Goal: Task Accomplishment & Management: Use online tool/utility

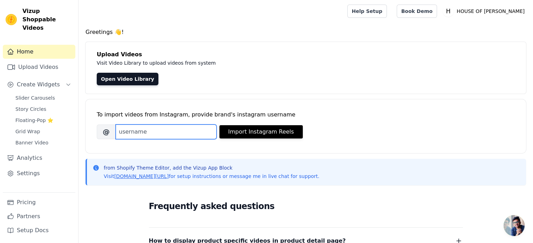
click at [139, 133] on input "Brand's Instagram Username" at bounding box center [166, 132] width 101 height 15
click at [147, 134] on input "Brand's Instagram Username" at bounding box center [166, 132] width 101 height 15
paste input "houseofanjani"
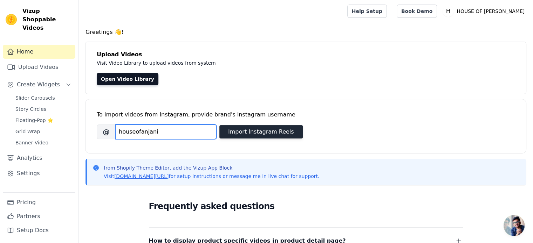
type input "houseofanjani"
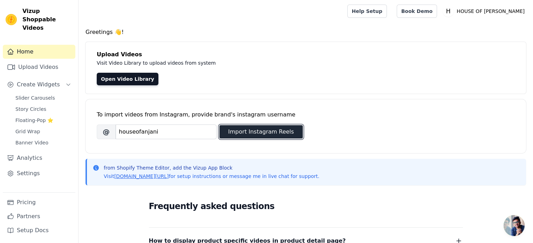
click at [242, 132] on button "Import Instagram Reels" at bounding box center [260, 131] width 83 height 13
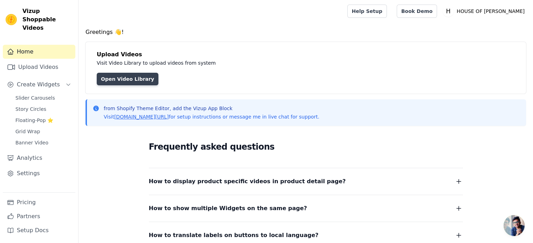
click at [120, 77] on link "Open Video Library" at bounding box center [128, 79] width 62 height 13
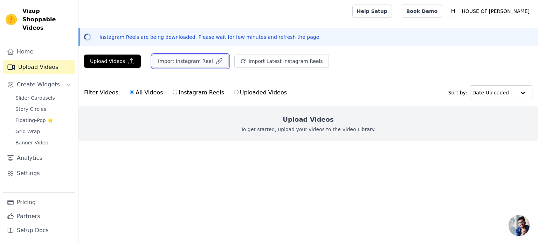
click at [186, 64] on button "Import Instagram Reel" at bounding box center [190, 61] width 77 height 13
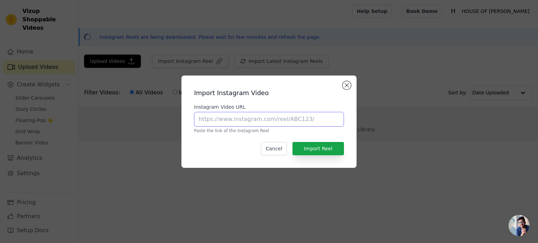
click at [269, 118] on input "Instagram Video URL" at bounding box center [269, 119] width 150 height 15
click at [347, 88] on button "Close modal" at bounding box center [346, 85] width 8 height 8
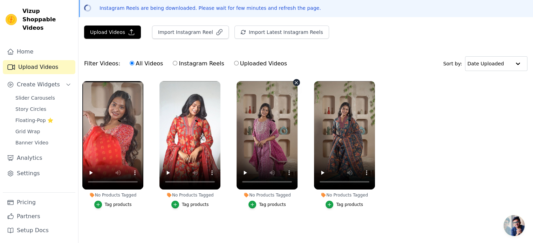
scroll to position [32, 0]
click at [106, 203] on div "Tag products" at bounding box center [118, 205] width 27 height 6
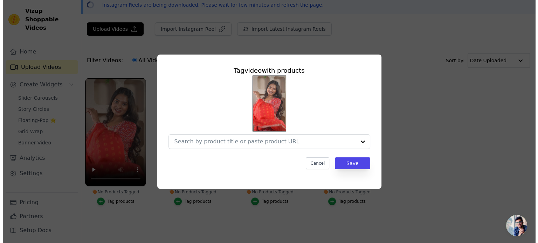
scroll to position [0, 0]
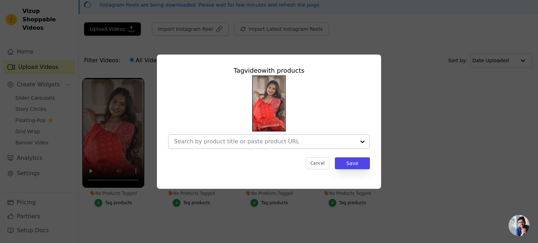
click at [243, 141] on input "No Products Tagged Tag video with products Cancel Save Tag products" at bounding box center [264, 141] width 181 height 7
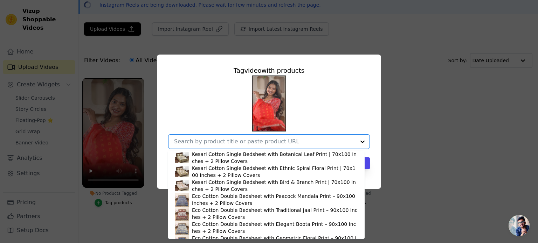
scroll to position [840, 0]
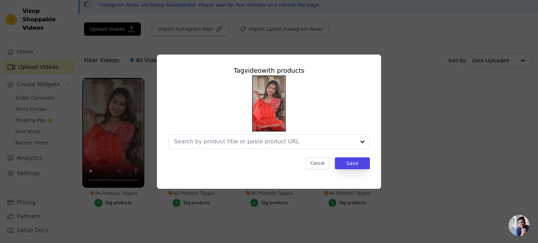
click at [357, 101] on div at bounding box center [269, 113] width 202 height 74
click at [318, 144] on input "No Products Tagged Tag video with products Cancel Save Tag products" at bounding box center [264, 141] width 181 height 7
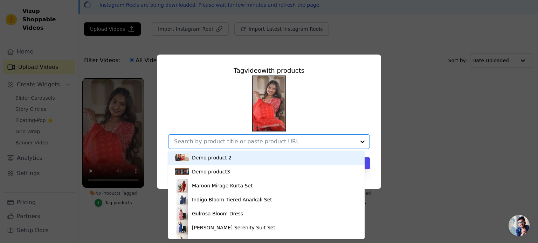
click at [318, 144] on input "No Products Tagged Tag video with products Demo product 2 Demo product3 Maroon …" at bounding box center [264, 141] width 181 height 7
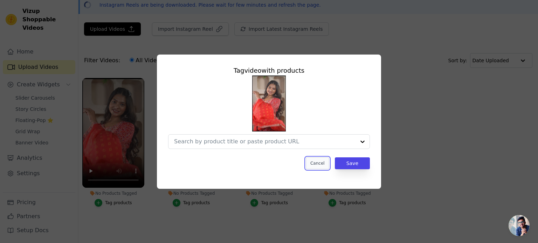
click at [318, 162] on button "Cancel" at bounding box center [317, 164] width 23 height 12
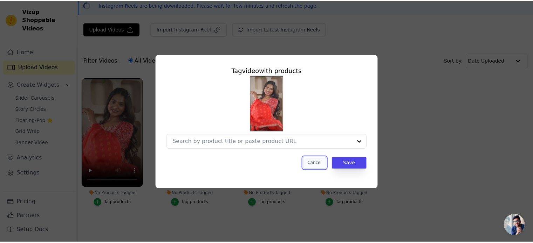
scroll to position [32, 0]
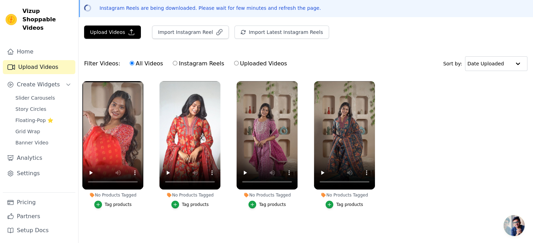
click at [189, 202] on div "Tag products" at bounding box center [195, 205] width 27 height 6
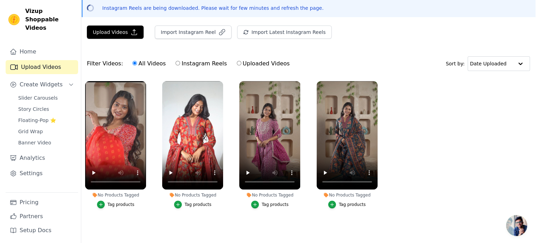
scroll to position [0, 0]
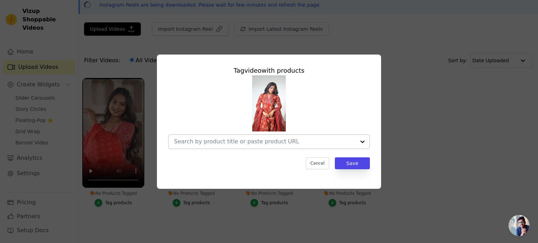
click at [239, 144] on input "No Products Tagged Tag video with products Cancel Save Tag products" at bounding box center [264, 141] width 181 height 7
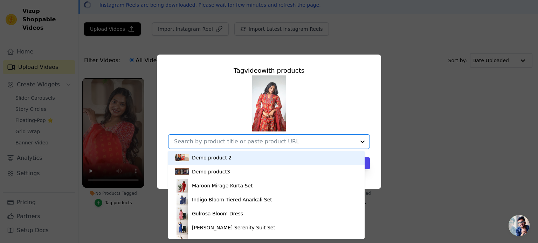
click at [347, 99] on div "Demo product 2 Demo product3 Maroon Mirage Kurta Set Indigo Bloom Tiered Anarka…" at bounding box center [269, 113] width 202 height 74
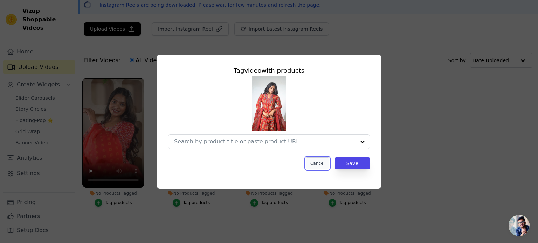
click at [322, 165] on button "Cancel" at bounding box center [317, 164] width 23 height 12
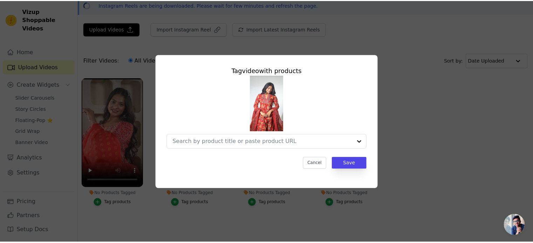
scroll to position [32, 0]
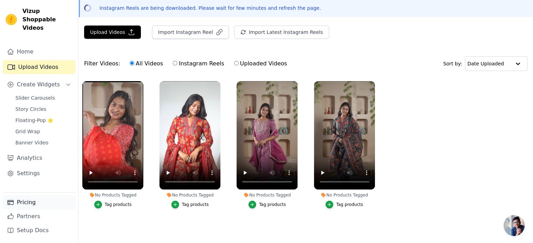
click at [25, 200] on link "Pricing" at bounding box center [39, 203] width 72 height 14
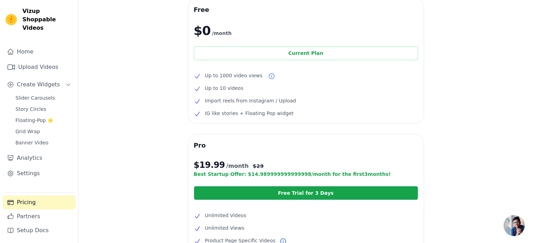
scroll to position [30, 0]
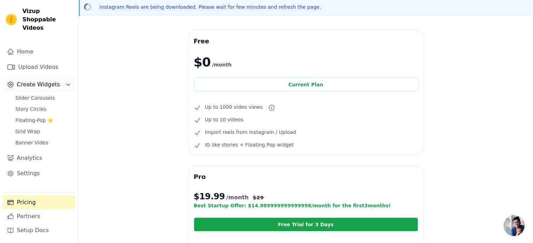
click at [29, 81] on span "Create Widgets" at bounding box center [38, 85] width 43 height 8
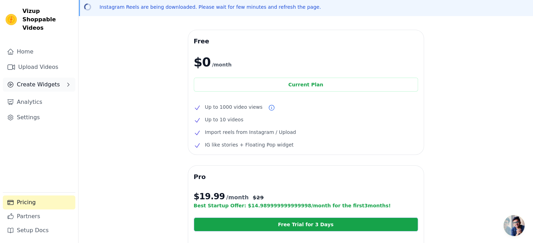
click at [29, 81] on span "Create Widgets" at bounding box center [38, 85] width 43 height 8
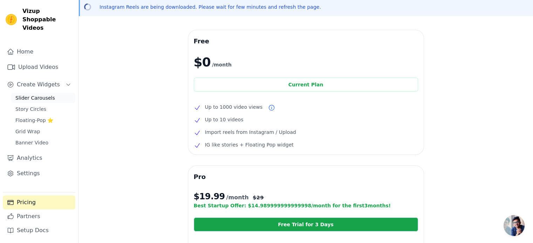
click at [35, 95] on span "Slider Carousels" at bounding box center [35, 98] width 40 height 7
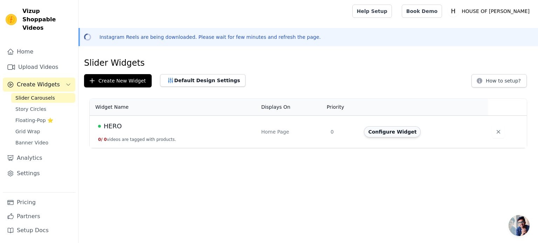
click at [405, 131] on button "Configure Widget" at bounding box center [392, 131] width 57 height 11
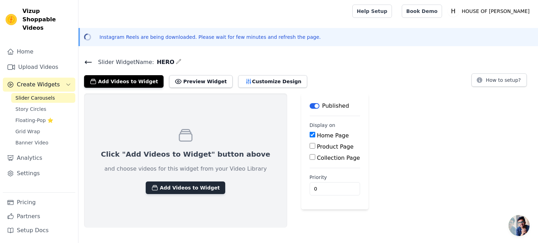
click at [187, 182] on button "Add Videos to Widget" at bounding box center [185, 188] width 79 height 13
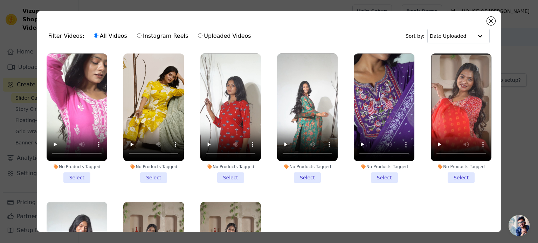
click at [76, 174] on li "No Products Tagged Select" at bounding box center [77, 119] width 61 height 130
click at [0, 0] on input "No Products Tagged Select" at bounding box center [0, 0] width 0 height 0
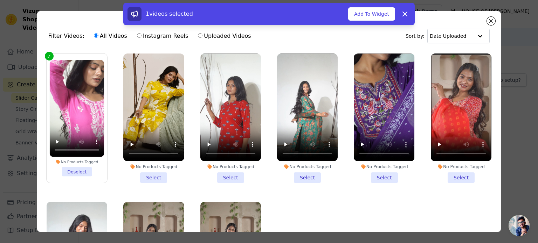
click at [156, 176] on li "No Products Tagged Select" at bounding box center [153, 119] width 61 height 130
click at [0, 0] on input "No Products Tagged Select" at bounding box center [0, 0] width 0 height 0
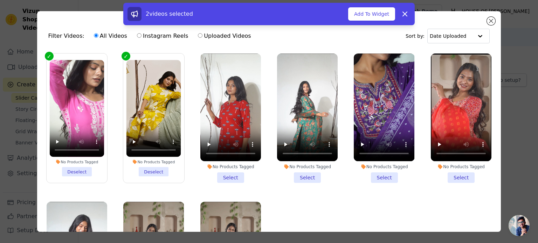
click at [222, 174] on li "No Products Tagged Select" at bounding box center [230, 119] width 61 height 130
click at [0, 0] on input "No Products Tagged Select" at bounding box center [0, 0] width 0 height 0
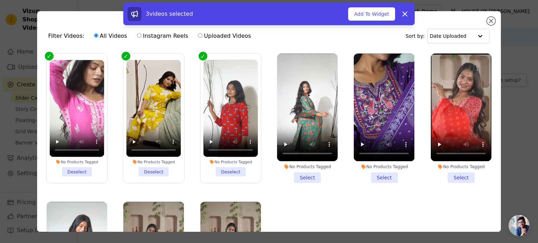
click at [309, 173] on li "No Products Tagged Select" at bounding box center [307, 119] width 61 height 130
click at [0, 0] on input "No Products Tagged Select" at bounding box center [0, 0] width 0 height 0
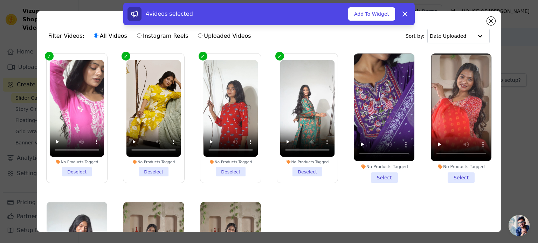
click at [382, 174] on li "No Products Tagged Select" at bounding box center [384, 119] width 61 height 130
click at [0, 0] on input "No Products Tagged Select" at bounding box center [0, 0] width 0 height 0
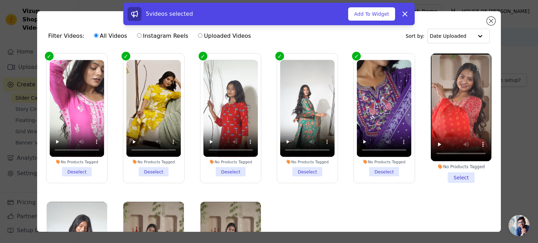
click at [455, 178] on li "No Products Tagged Select" at bounding box center [461, 119] width 61 height 130
click at [0, 0] on input "No Products Tagged Select" at bounding box center [0, 0] width 0 height 0
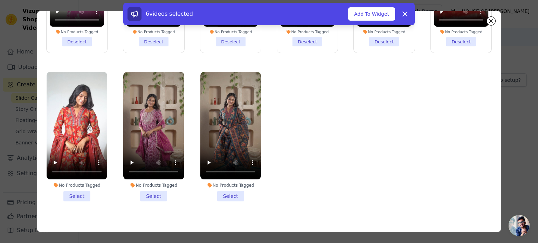
scroll to position [61, 0]
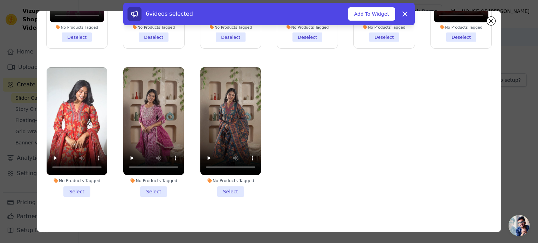
click at [78, 188] on li "No Products Tagged Select" at bounding box center [77, 132] width 61 height 130
click at [0, 0] on input "No Products Tagged Select" at bounding box center [0, 0] width 0 height 0
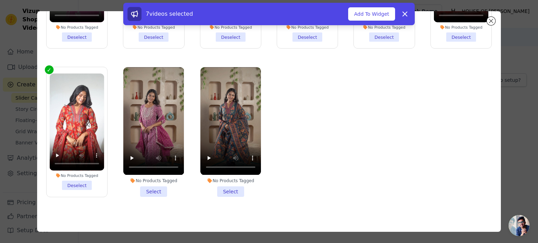
click at [148, 185] on li "No Products Tagged Select" at bounding box center [153, 132] width 61 height 130
click at [0, 0] on input "No Products Tagged Select" at bounding box center [0, 0] width 0 height 0
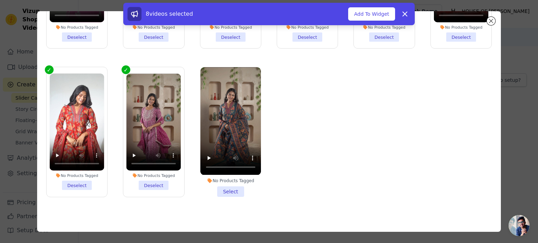
click at [218, 186] on li "No Products Tagged Select" at bounding box center [230, 132] width 61 height 130
click at [0, 0] on input "No Products Tagged Select" at bounding box center [0, 0] width 0 height 0
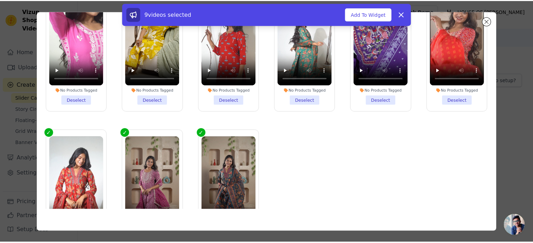
scroll to position [4, 0]
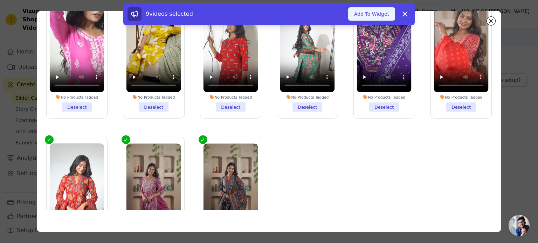
click at [366, 9] on button "Add To Widget" at bounding box center [371, 13] width 47 height 13
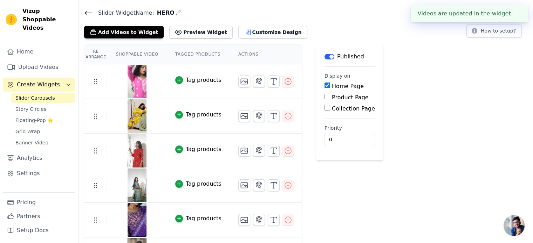
scroll to position [6, 0]
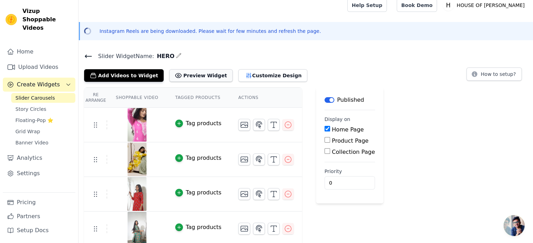
click at [194, 75] on button "Preview Widget" at bounding box center [200, 75] width 63 height 13
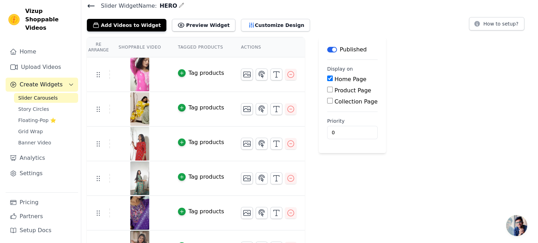
scroll to position [0, 0]
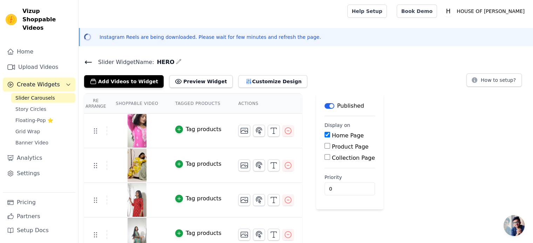
click at [84, 61] on icon at bounding box center [88, 62] width 8 height 8
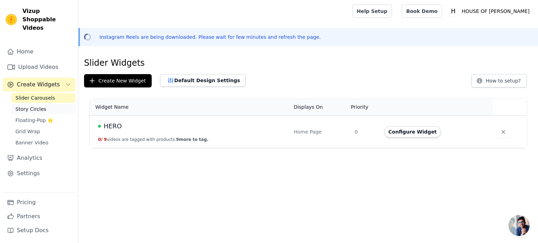
click at [40, 106] on span "Story Circles" at bounding box center [30, 109] width 31 height 7
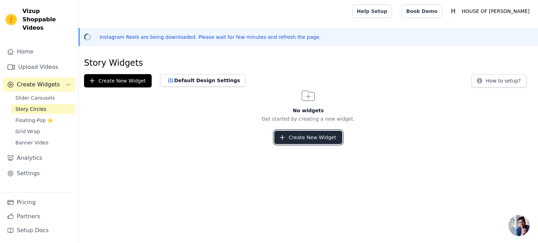
click at [302, 141] on button "Create New Widget" at bounding box center [308, 137] width 68 height 13
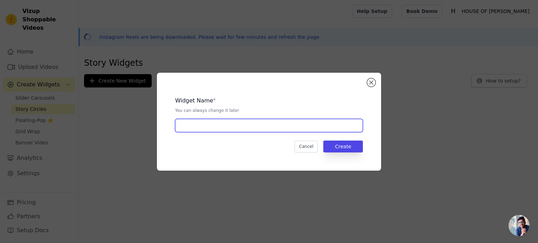
click at [232, 120] on input "text" at bounding box center [269, 125] width 188 height 13
type input "HERO"
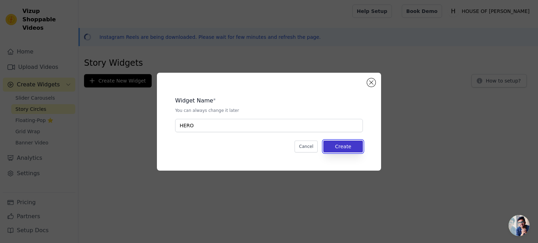
click at [343, 141] on button "Create" at bounding box center [343, 147] width 40 height 12
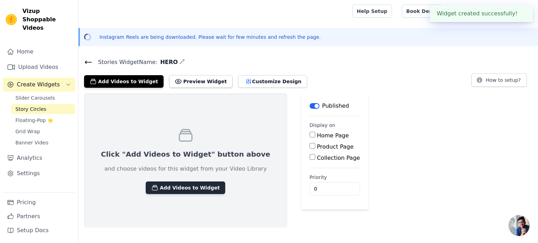
click at [178, 187] on button "Add Videos to Widget" at bounding box center [185, 188] width 79 height 13
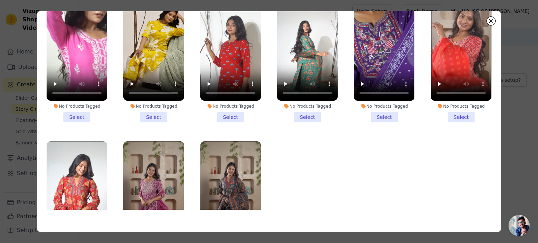
click at [151, 114] on li "No Products Tagged Select" at bounding box center [153, 58] width 61 height 130
click at [0, 0] on input "No Products Tagged Select" at bounding box center [0, 0] width 0 height 0
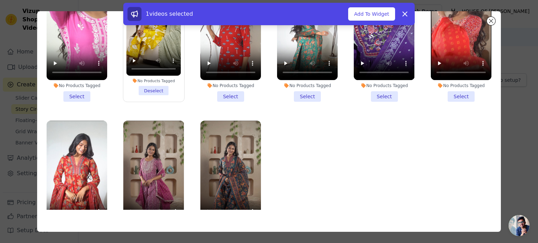
scroll to position [74, 0]
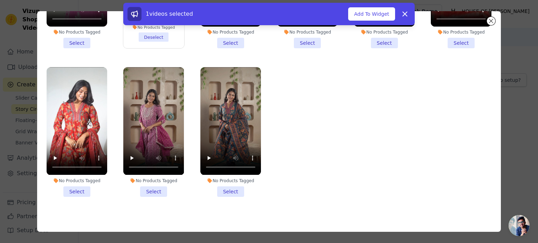
click at [228, 181] on li "No Products Tagged Select" at bounding box center [230, 132] width 61 height 130
click at [0, 0] on input "No Products Tagged Select" at bounding box center [0, 0] width 0 height 0
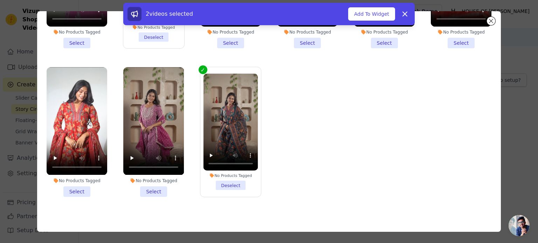
click at [158, 189] on li "No Products Tagged Select" at bounding box center [153, 132] width 61 height 130
click at [0, 0] on input "No Products Tagged Select" at bounding box center [0, 0] width 0 height 0
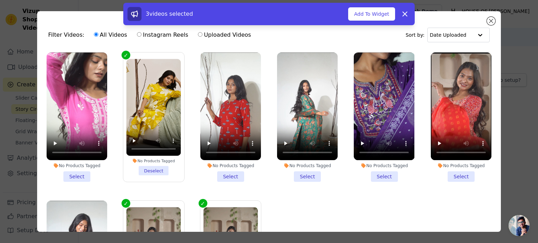
scroll to position [0, 0]
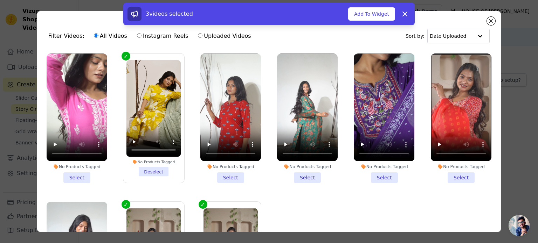
click at [457, 174] on li "No Products Tagged Select" at bounding box center [461, 119] width 61 height 130
click at [0, 0] on input "No Products Tagged Select" at bounding box center [0, 0] width 0 height 0
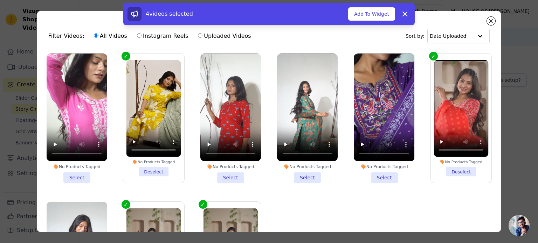
click at [155, 172] on li "No Products Tagged Deselect" at bounding box center [153, 118] width 55 height 117
click at [0, 0] on input "No Products Tagged Deselect" at bounding box center [0, 0] width 0 height 0
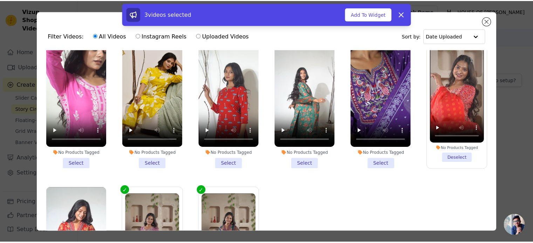
scroll to position [4, 0]
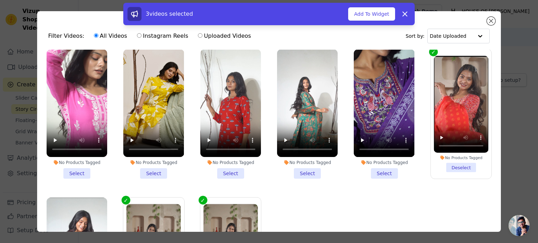
click at [363, 168] on li "No Products Tagged Select" at bounding box center [384, 114] width 61 height 130
click at [0, 0] on input "No Products Tagged Select" at bounding box center [0, 0] width 0 height 0
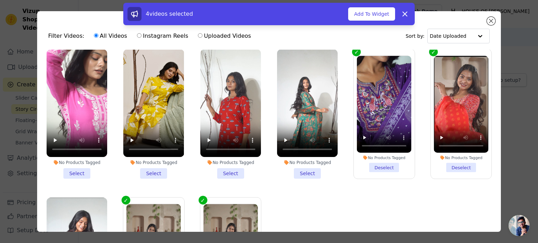
click at [306, 171] on li "No Products Tagged Select" at bounding box center [307, 114] width 61 height 130
click at [0, 0] on input "No Products Tagged Select" at bounding box center [0, 0] width 0 height 0
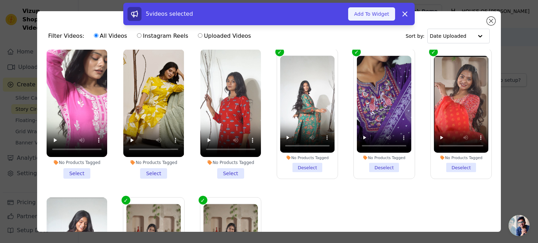
click at [379, 13] on button "Add To Widget" at bounding box center [371, 13] width 47 height 13
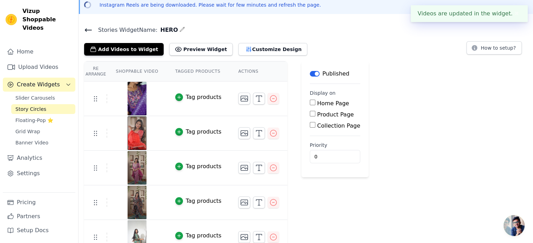
scroll to position [43, 0]
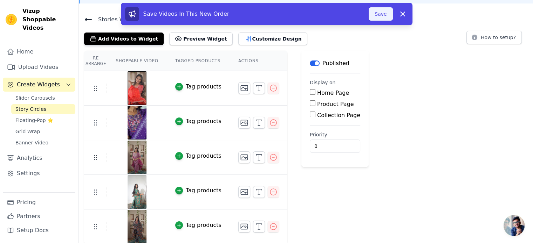
click at [381, 16] on button "Save" at bounding box center [380, 13] width 24 height 13
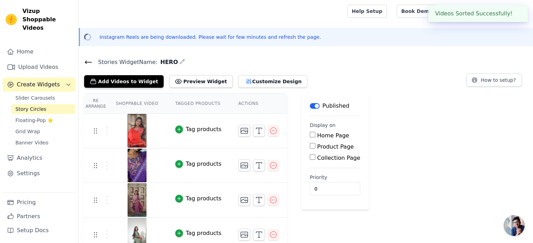
click at [179, 88] on div "Stories Widget Name: HERO Add Videos to Widget Preview Widget Customize Design …" at bounding box center [305, 172] width 454 height 230
click at [182, 81] on button "Preview Widget" at bounding box center [200, 81] width 63 height 13
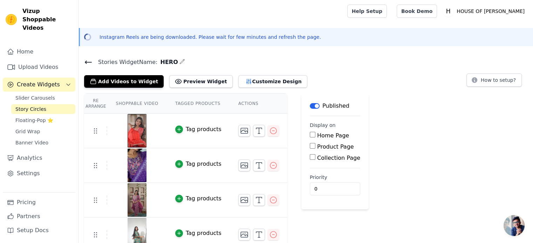
click at [35, 106] on span "Story Circles" at bounding box center [30, 109] width 31 height 7
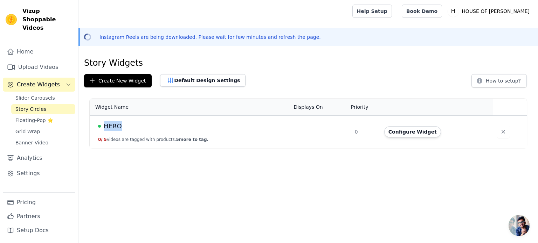
drag, startPoint x: 104, startPoint y: 125, endPoint x: 138, endPoint y: 127, distance: 34.0
click at [138, 127] on div "HERO" at bounding box center [191, 126] width 187 height 10
click at [414, 131] on button "Configure Widget" at bounding box center [412, 131] width 57 height 11
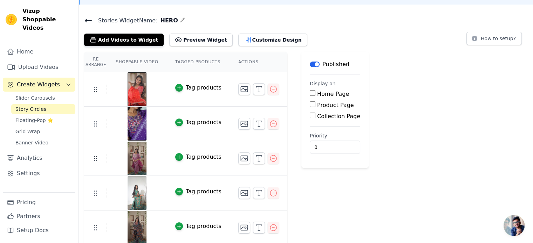
scroll to position [43, 0]
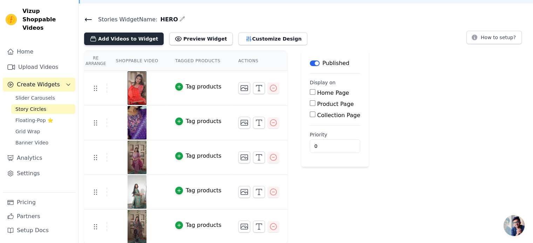
click at [120, 42] on button "Add Videos to Widget" at bounding box center [123, 39] width 79 height 13
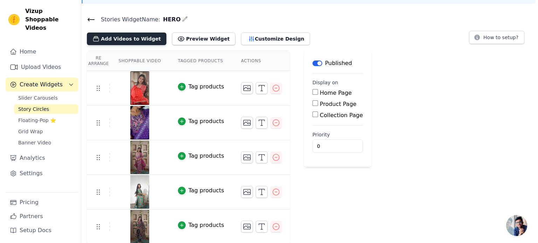
scroll to position [0, 0]
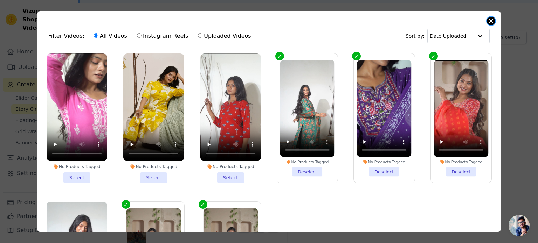
click at [492, 22] on button "Close modal" at bounding box center [491, 21] width 8 height 8
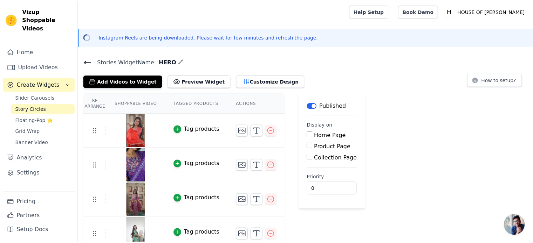
scroll to position [43, 0]
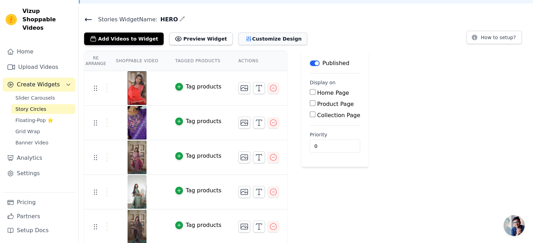
click at [245, 39] on button "Customize Design" at bounding box center [272, 39] width 69 height 13
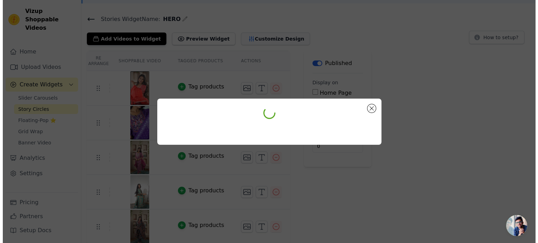
scroll to position [0, 0]
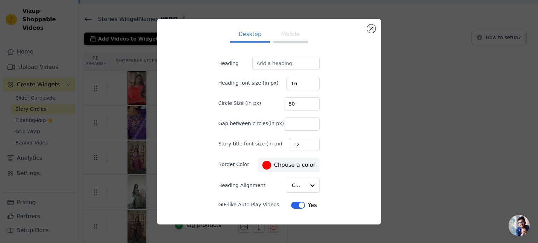
click at [297, 165] on label "#ff0000 Choose a color" at bounding box center [288, 165] width 53 height 9
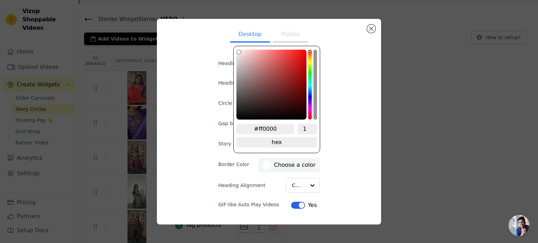
drag, startPoint x: 269, startPoint y: 71, endPoint x: 193, endPoint y: 29, distance: 86.6
click at [193, 29] on div "Desktop Mobile Heading Heading font size (in px) 16 Circle Size (in px) 80 Gap …" at bounding box center [268, 122] width 213 height 195
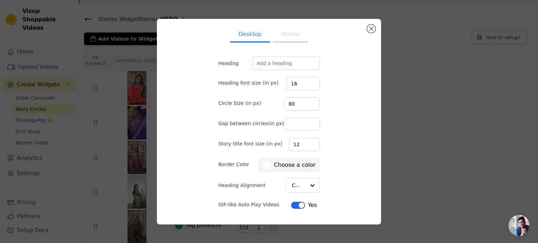
click at [366, 114] on div "Desktop Mobile Heading Heading font size (in px) 16 Circle Size (in px) 80 Gap …" at bounding box center [268, 122] width 213 height 195
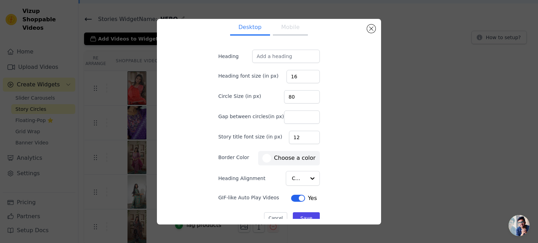
scroll to position [17, 0]
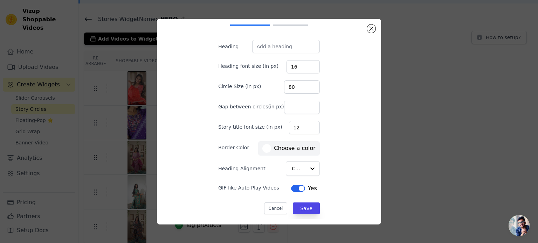
click at [327, 104] on div "Desktop Mobile Heading Heading font size (in px) 16 Circle Size (in px) 80 Gap …" at bounding box center [268, 122] width 213 height 195
click at [305, 169] on div at bounding box center [312, 169] width 14 height 14
click at [362, 128] on div "Desktop Mobile Heading Heading font size (in px) 16 Circle Size (in px) 80 Gap …" at bounding box center [268, 122] width 213 height 195
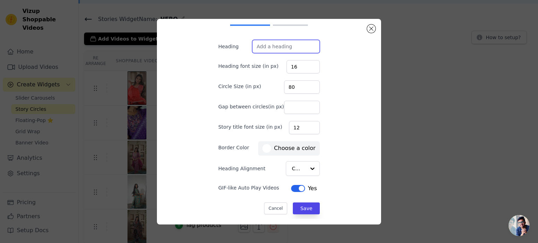
click at [284, 45] on input "Heading" at bounding box center [286, 46] width 68 height 13
click at [336, 85] on div "Desktop Mobile Heading Heading font size (in px) 16 Circle Size (in px) 80 Gap …" at bounding box center [268, 122] width 213 height 195
click at [305, 215] on form "Heading Heading font size (in px) 16 Circle Size (in px) 80 Gap between circles…" at bounding box center [269, 127] width 113 height 186
click at [280, 25] on button "Mobile" at bounding box center [290, 18] width 35 height 15
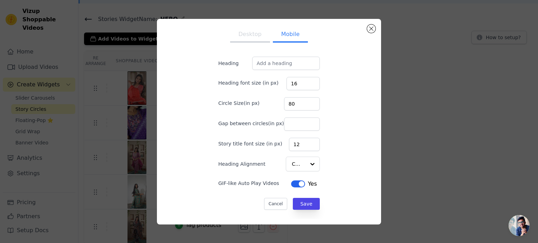
scroll to position [0, 0]
click at [303, 203] on button "Save" at bounding box center [306, 204] width 27 height 12
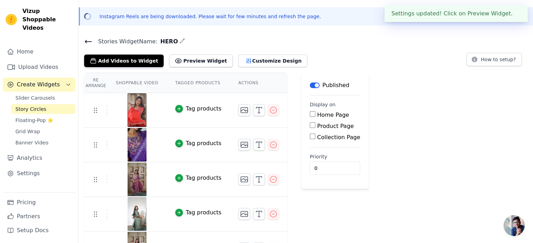
scroll to position [43, 0]
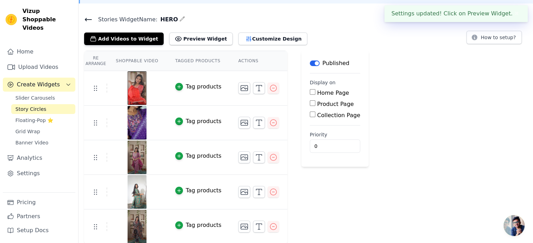
click at [36, 106] on span "Story Circles" at bounding box center [30, 109] width 31 height 7
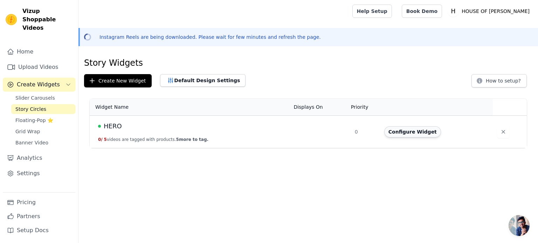
click at [413, 134] on button "Configure Widget" at bounding box center [412, 131] width 57 height 11
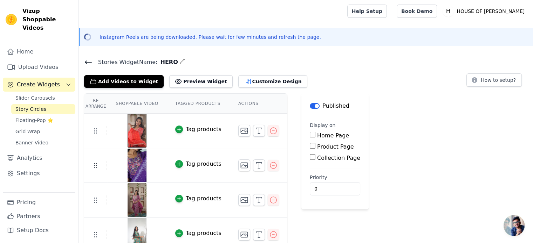
click at [309, 147] on input "Product Page" at bounding box center [312, 146] width 6 height 6
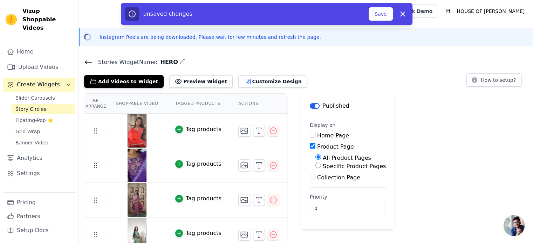
click at [309, 145] on input "Product Page" at bounding box center [312, 146] width 6 height 6
checkbox input "false"
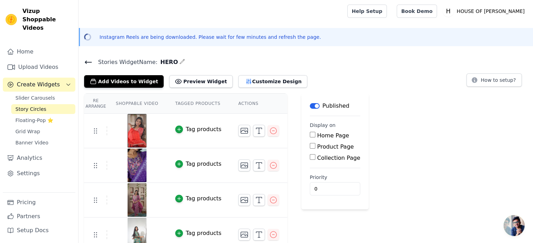
click at [309, 133] on input "Home Page" at bounding box center [312, 135] width 6 height 6
checkbox input "true"
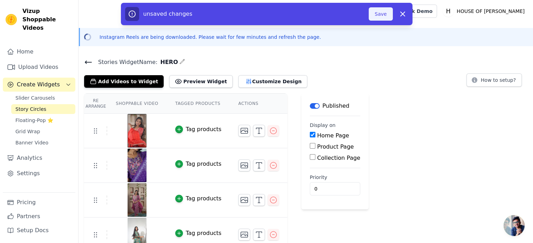
click at [380, 15] on button "Save" at bounding box center [380, 13] width 24 height 13
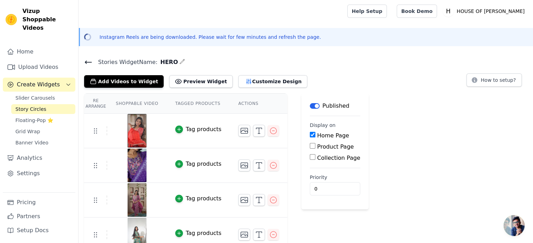
click at [142, 102] on th "Shoppable Video" at bounding box center [136, 104] width 59 height 20
click at [177, 105] on th "Tagged Products" at bounding box center [198, 104] width 63 height 20
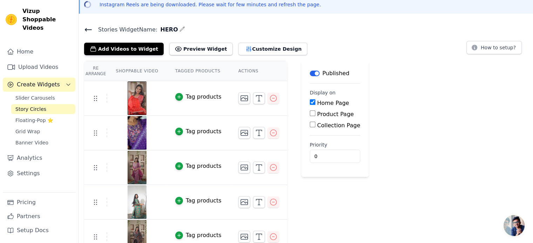
scroll to position [43, 0]
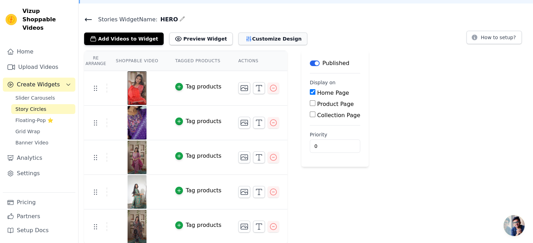
click at [241, 37] on button "Customize Design" at bounding box center [272, 39] width 69 height 13
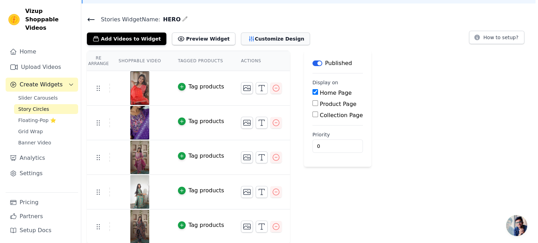
scroll to position [0, 0]
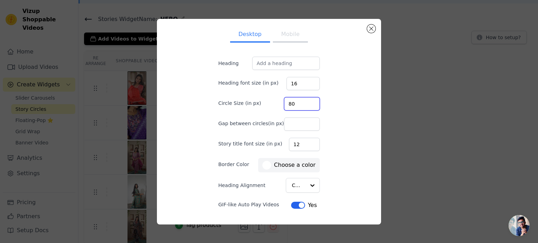
drag, startPoint x: 296, startPoint y: 103, endPoint x: 288, endPoint y: 104, distance: 7.7
click at [288, 104] on input "80" at bounding box center [302, 103] width 36 height 13
click at [306, 102] on input "104" at bounding box center [302, 103] width 36 height 13
drag, startPoint x: 305, startPoint y: 105, endPoint x: 305, endPoint y: 96, distance: 9.5
type input "125"
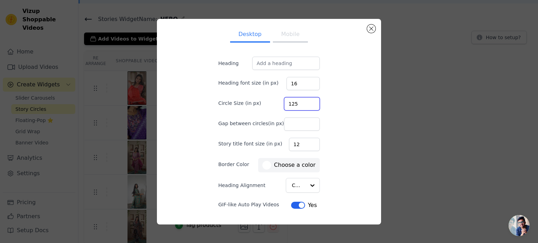
click at [305, 97] on input "125" at bounding box center [302, 103] width 36 height 13
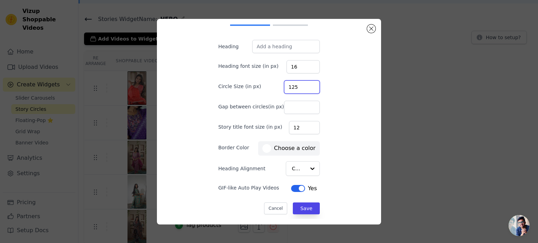
scroll to position [17, 0]
click at [301, 208] on button "Save" at bounding box center [306, 209] width 27 height 12
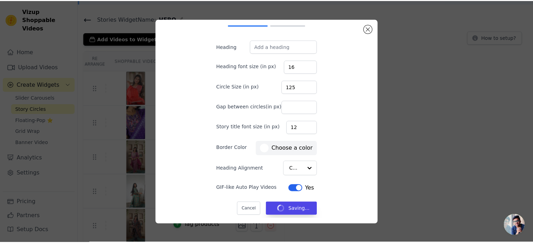
scroll to position [43, 0]
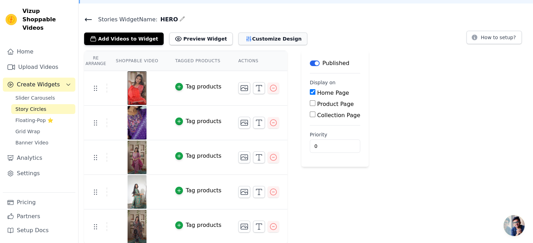
click at [242, 39] on button "Customize Design" at bounding box center [272, 39] width 69 height 13
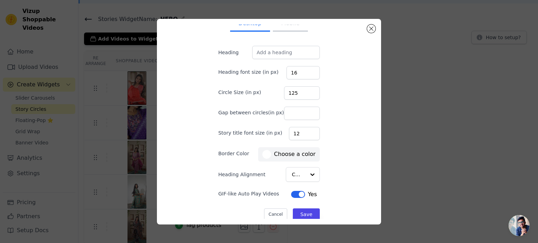
scroll to position [0, 0]
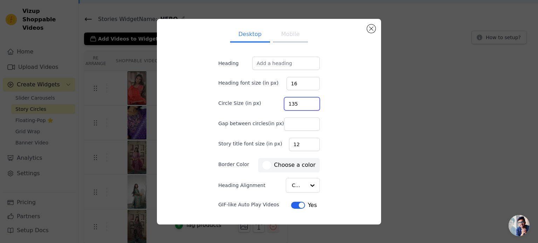
click at [306, 100] on input "135" at bounding box center [302, 103] width 36 height 13
click at [306, 100] on input "136" at bounding box center [302, 103] width 36 height 13
click at [305, 100] on input "137" at bounding box center [302, 103] width 36 height 13
click at [305, 100] on input "138" at bounding box center [302, 103] width 36 height 13
type input "139"
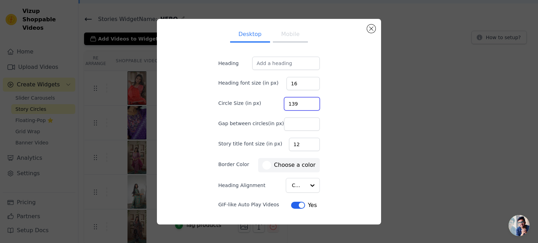
click at [305, 100] on input "139" at bounding box center [302, 103] width 36 height 13
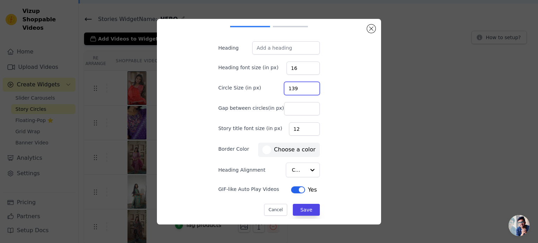
scroll to position [17, 0]
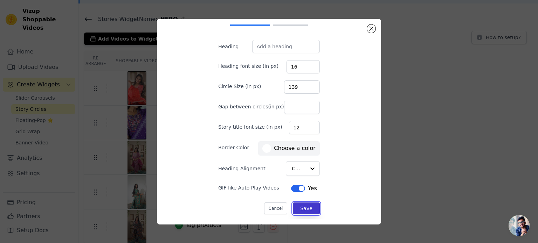
click at [298, 205] on button "Save" at bounding box center [306, 209] width 27 height 12
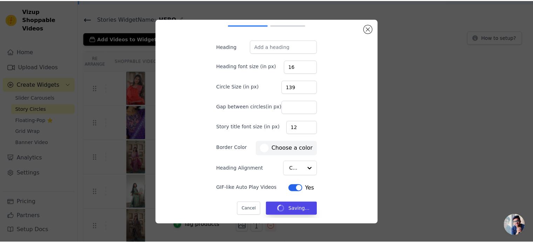
scroll to position [43, 0]
